Goal: Task Accomplishment & Management: Use online tool/utility

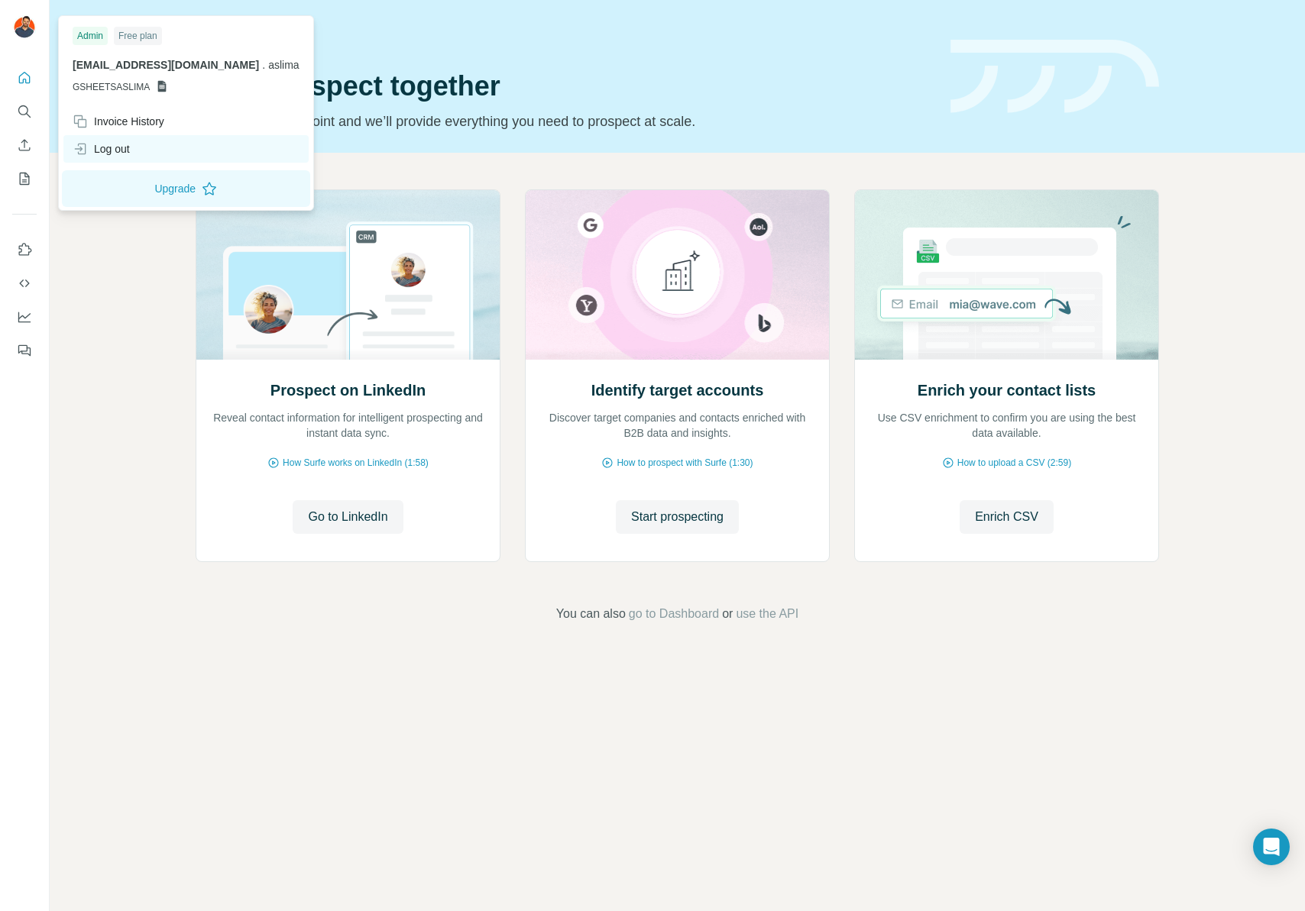
click at [137, 140] on div "Log out" at bounding box center [185, 149] width 245 height 28
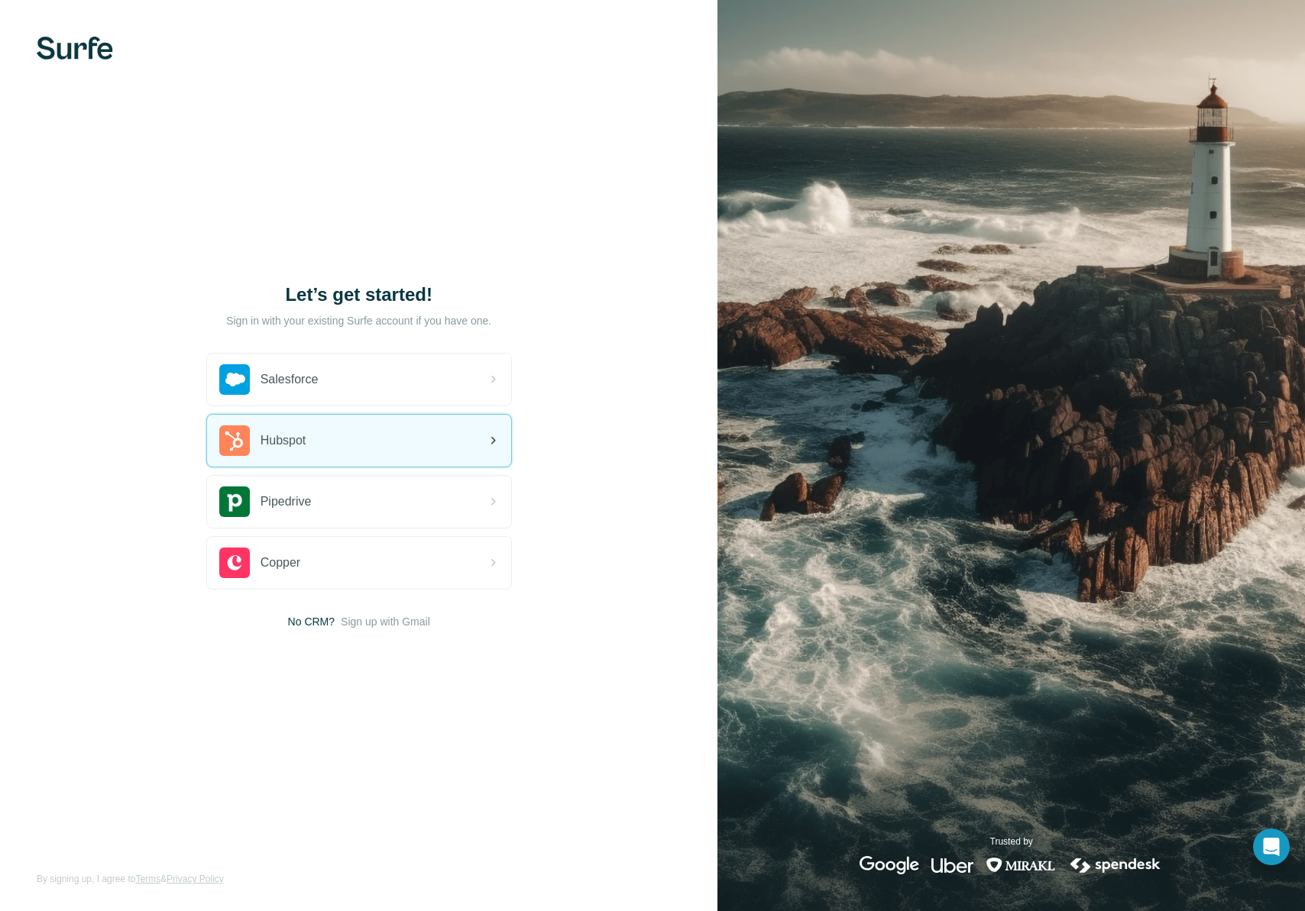
click at [381, 429] on div "Hubspot" at bounding box center [359, 441] width 304 height 52
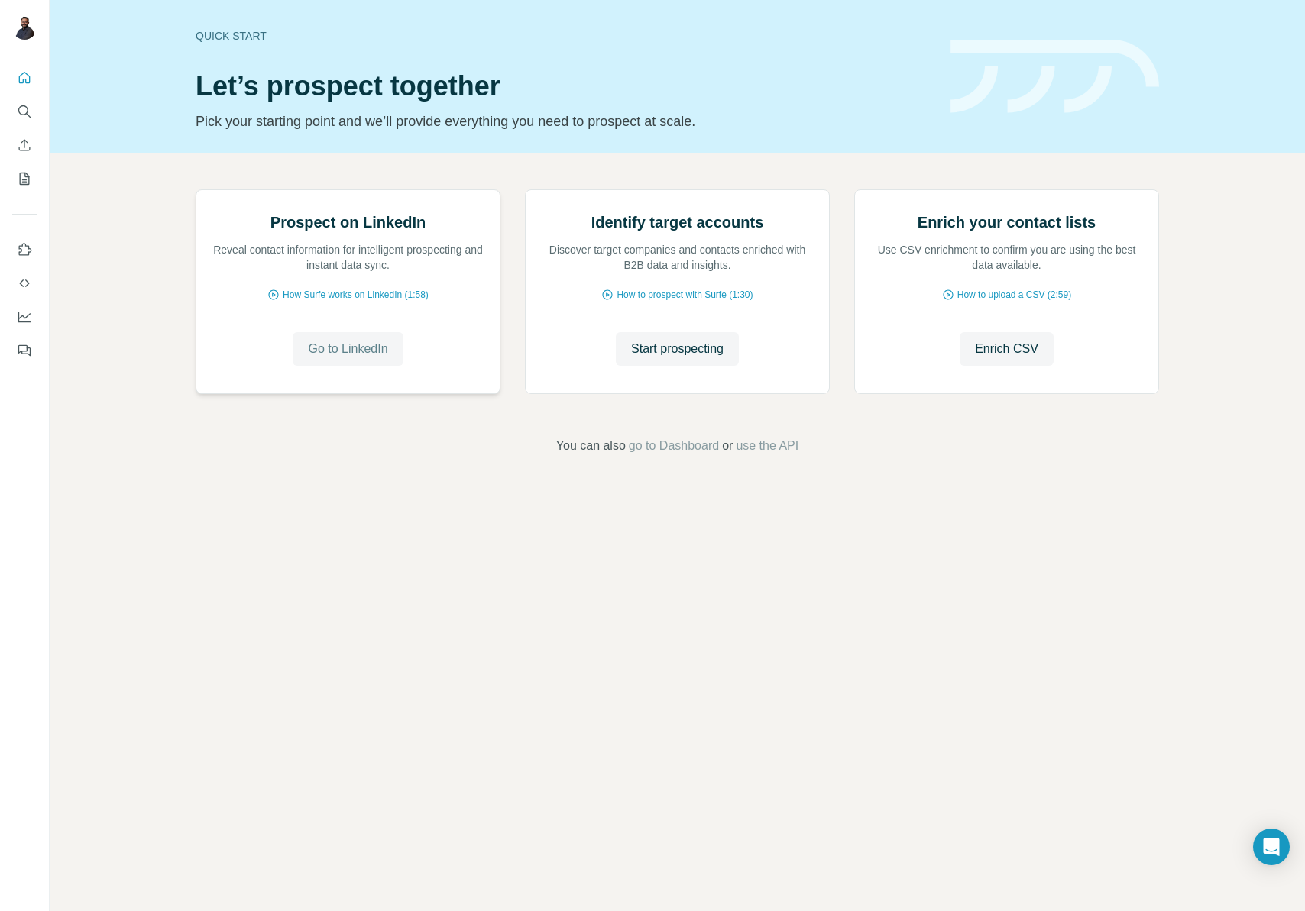
click at [346, 358] on span "Go to LinkedIn" at bounding box center [347, 349] width 79 height 18
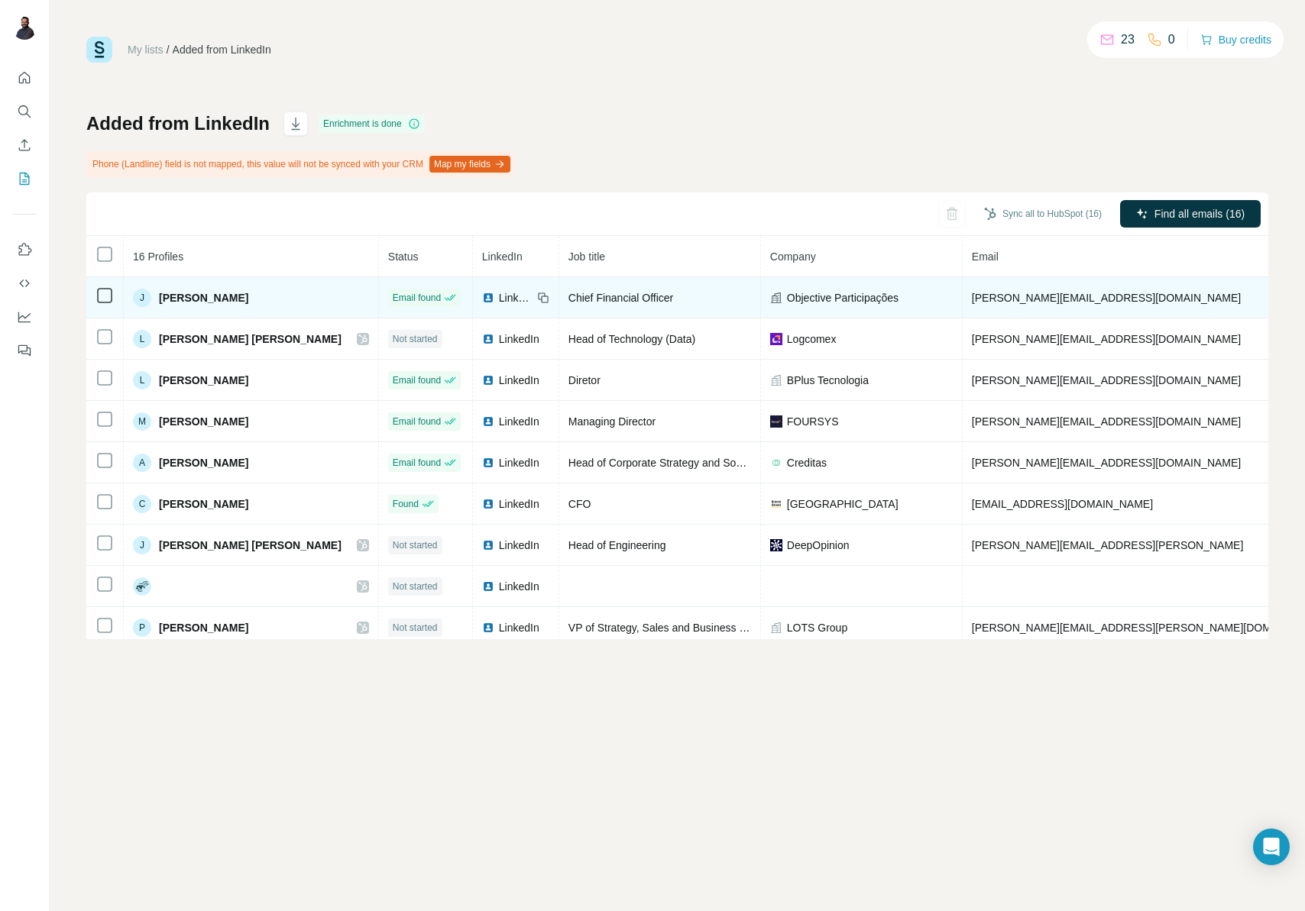
click at [209, 299] on span "[PERSON_NAME]" at bounding box center [203, 297] width 89 height 15
click at [499, 296] on span "LinkedIn" at bounding box center [516, 297] width 34 height 15
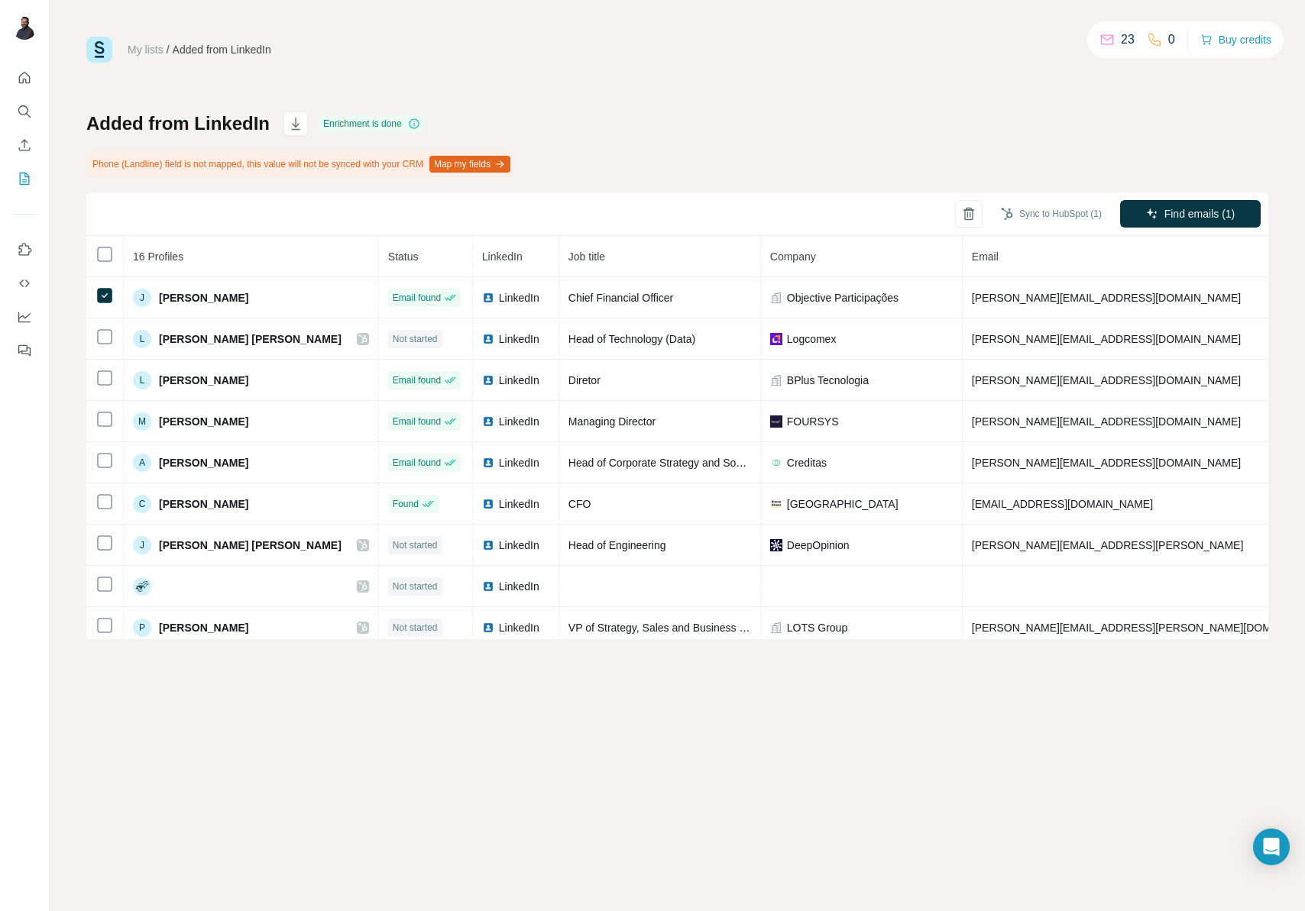
click at [1087, 147] on div "Added from LinkedIn Enrichment is done Phone (Landline) field is not mapped, th…" at bounding box center [677, 376] width 1182 height 528
click at [1168, 40] on p "0" at bounding box center [1171, 40] width 7 height 18
click at [150, 48] on link "My lists" at bounding box center [146, 50] width 36 height 12
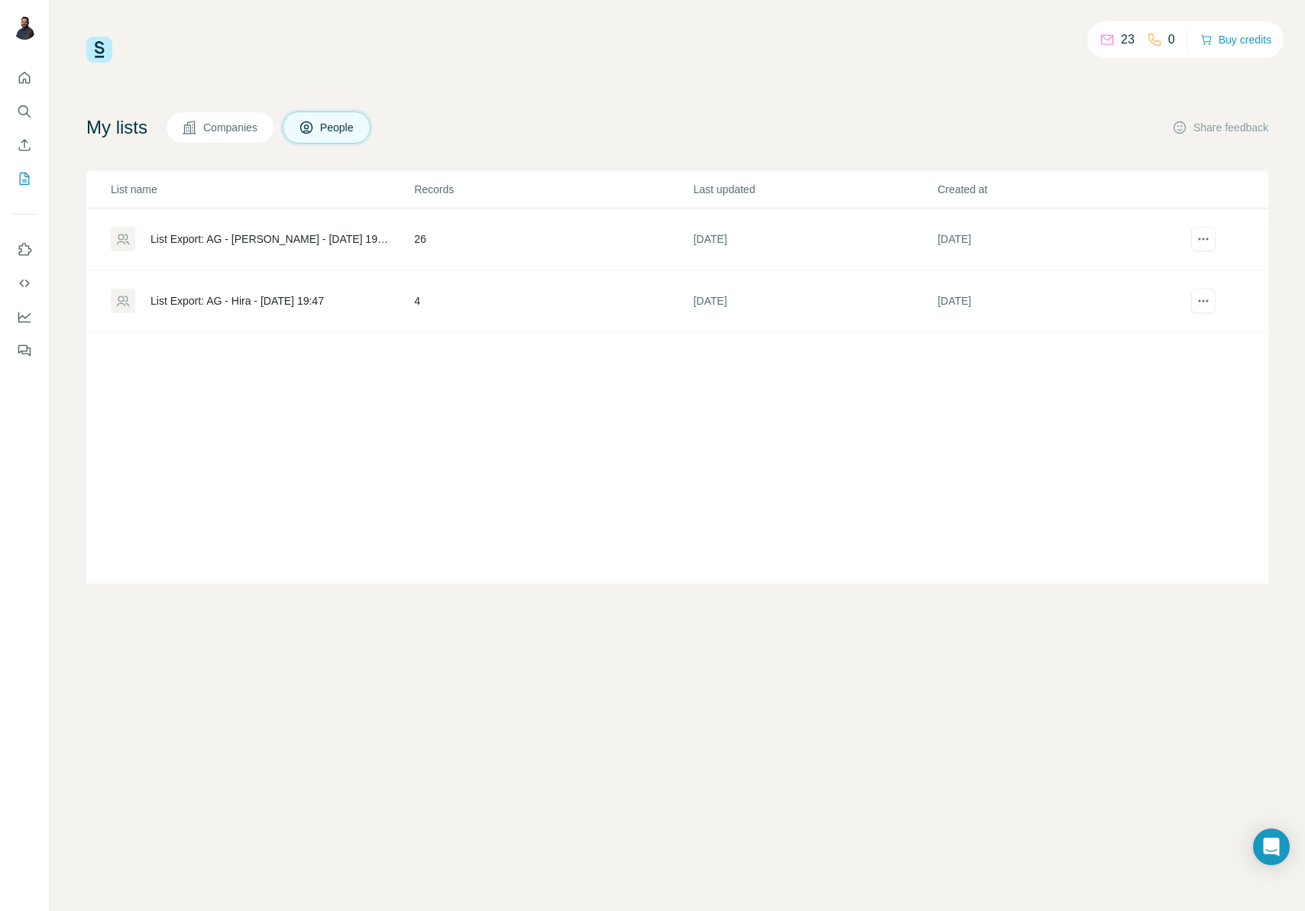
click at [256, 138] on button "Companies" at bounding box center [220, 128] width 109 height 32
